Goal: Task Accomplishment & Management: Complete application form

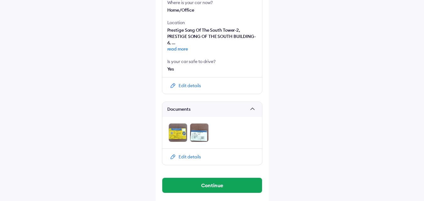
scroll to position [328, 0]
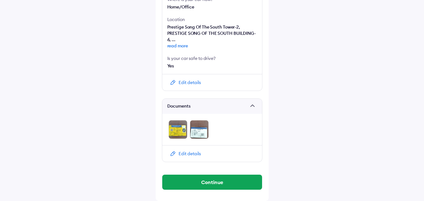
click at [182, 133] on img at bounding box center [177, 129] width 19 height 19
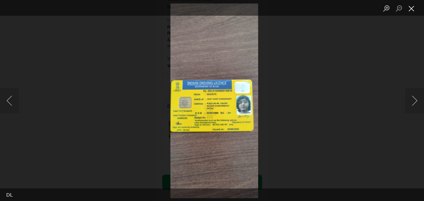
click at [414, 10] on button "Close lightbox" at bounding box center [411, 8] width 13 height 11
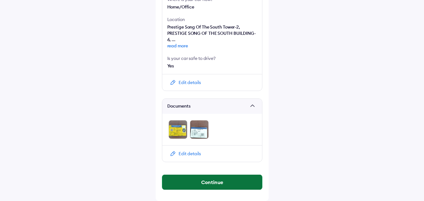
click at [208, 183] on button "Continue" at bounding box center [212, 182] width 100 height 15
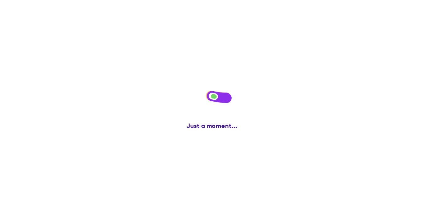
scroll to position [0, 0]
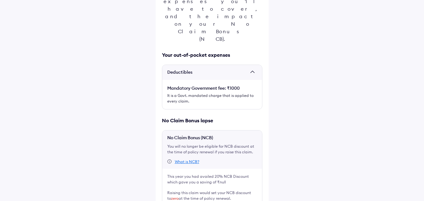
scroll to position [114, 0]
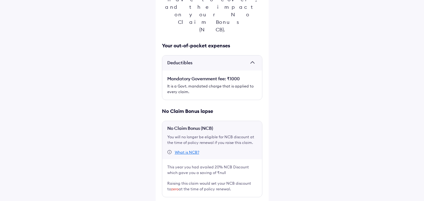
click at [166, 160] on div "This is super important! Before you file this claim, check the expenses you'll …" at bounding box center [212, 80] width 113 height 331
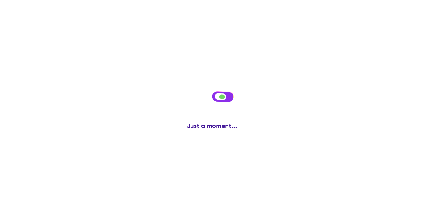
scroll to position [0, 0]
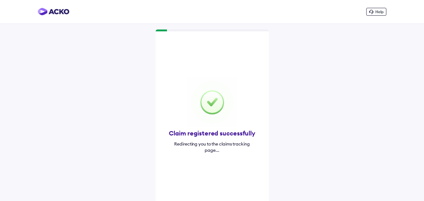
scroll to position [6, 0]
